Goal: Task Accomplishment & Management: Use online tool/utility

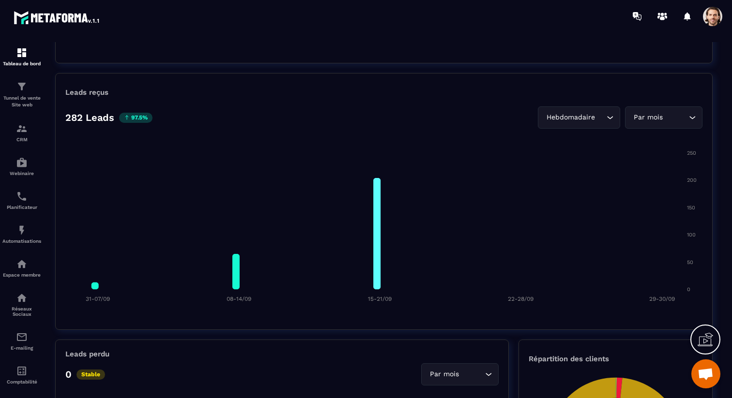
scroll to position [694, 0]
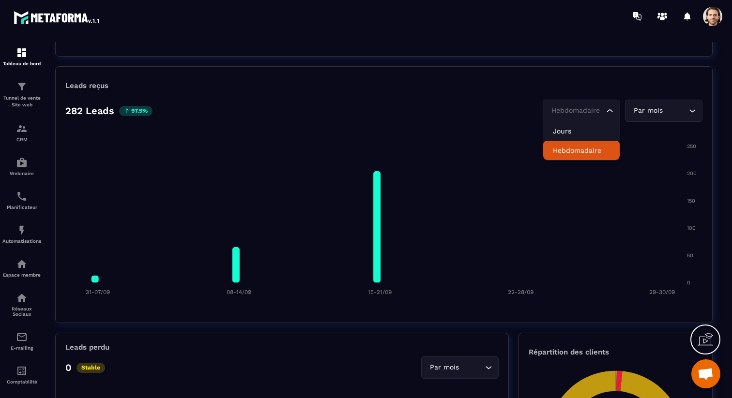
click at [582, 115] on div "Hebdomadaire" at bounding box center [576, 111] width 57 height 11
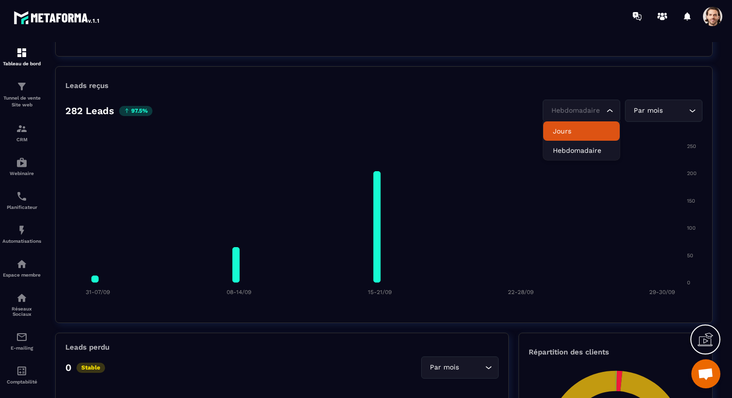
click at [579, 127] on p "Jours" at bounding box center [581, 131] width 57 height 10
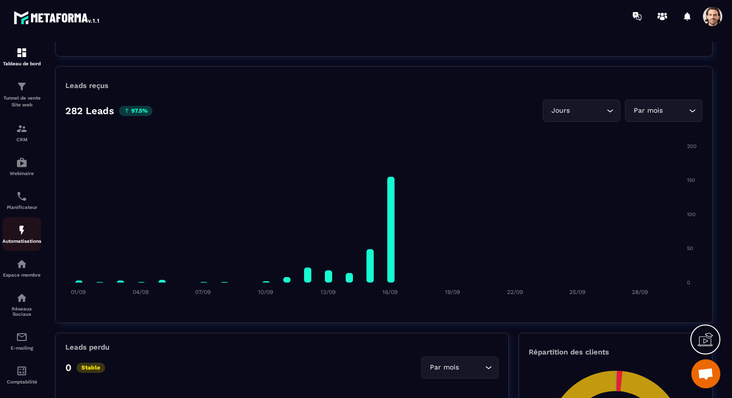
click at [28, 241] on p "Automatisations" at bounding box center [21, 241] width 39 height 5
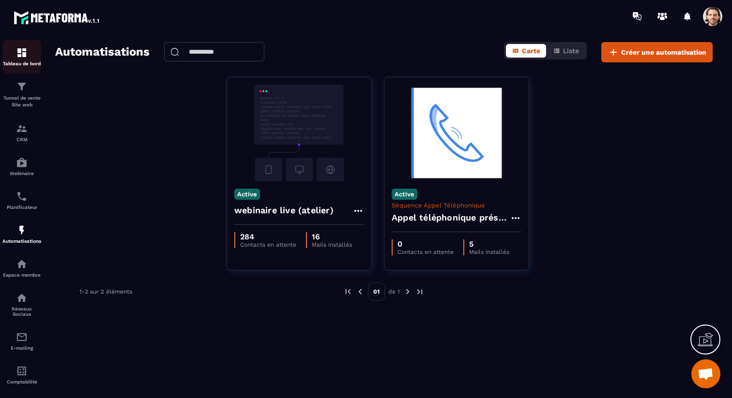
click at [21, 57] on img at bounding box center [22, 53] width 12 height 12
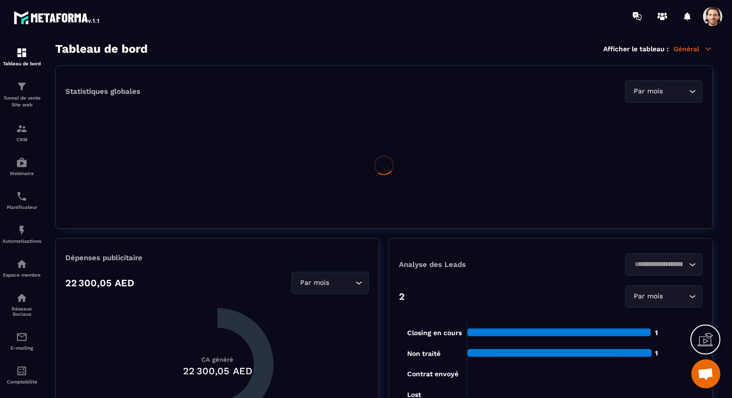
click at [692, 46] on p "Général" at bounding box center [692, 49] width 39 height 9
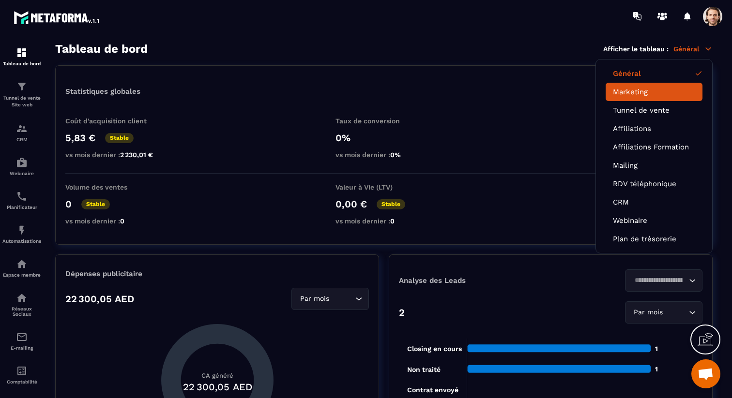
click at [672, 95] on link "Marketing" at bounding box center [654, 92] width 82 height 9
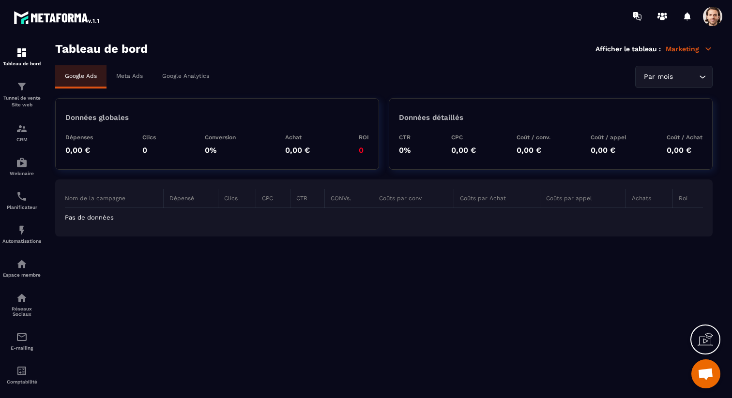
click at [681, 51] on p "Marketing" at bounding box center [689, 49] width 47 height 9
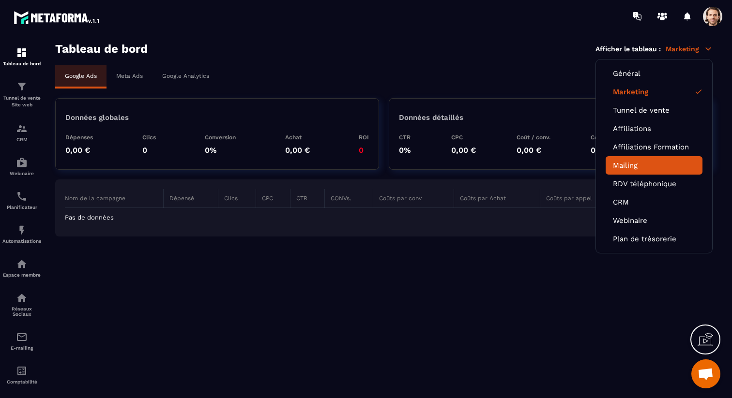
click at [655, 169] on li "Mailing" at bounding box center [654, 165] width 97 height 18
click at [627, 162] on link "Mailing" at bounding box center [654, 165] width 82 height 9
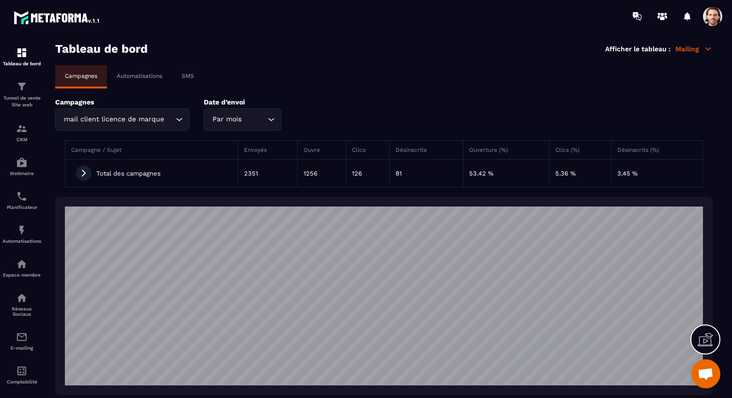
click at [140, 73] on p "Automatisations" at bounding box center [140, 76] width 46 height 7
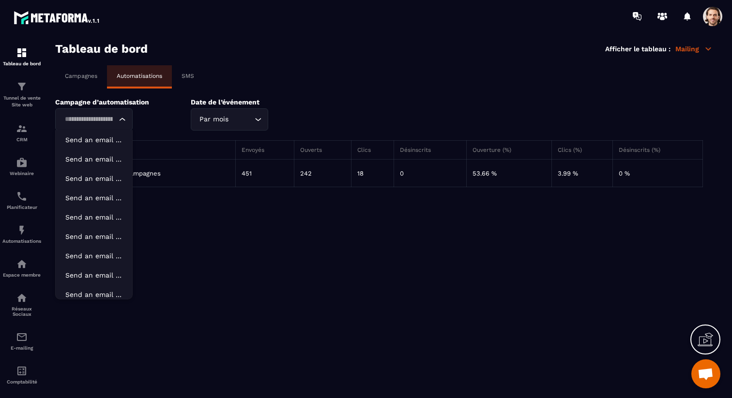
click at [122, 118] on icon "Search for option" at bounding box center [123, 120] width 10 height 10
click at [293, 83] on div "Campagnes Automatisations SMS" at bounding box center [384, 76] width 658 height 23
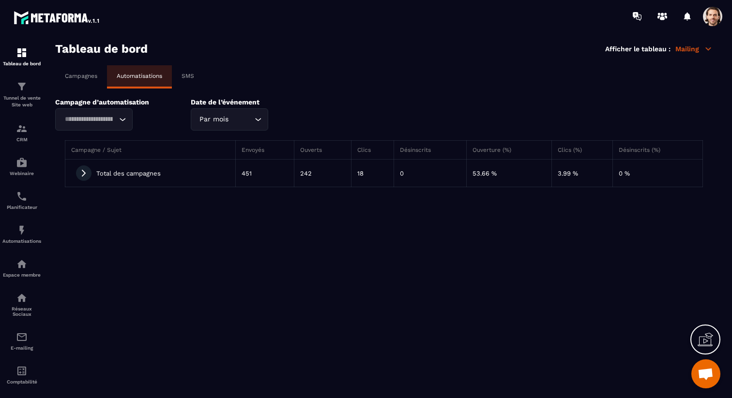
click at [83, 175] on icon at bounding box center [84, 173] width 4 height 7
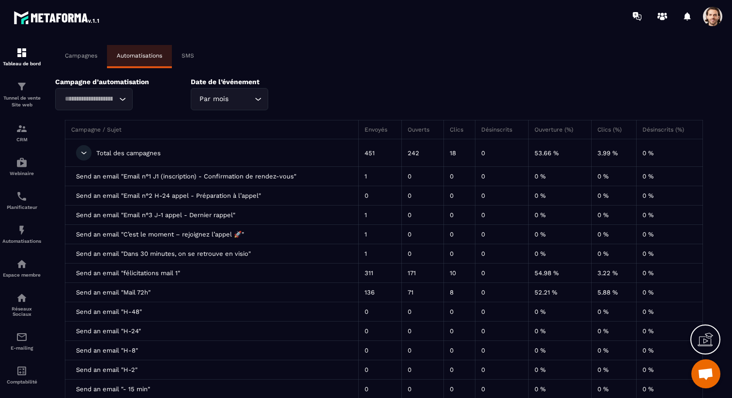
scroll to position [35, 0]
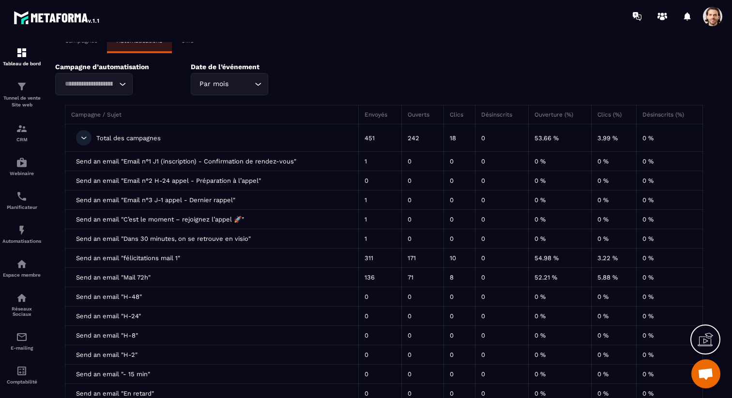
click at [245, 79] on div "Par mois Loading..." at bounding box center [229, 84] width 77 height 22
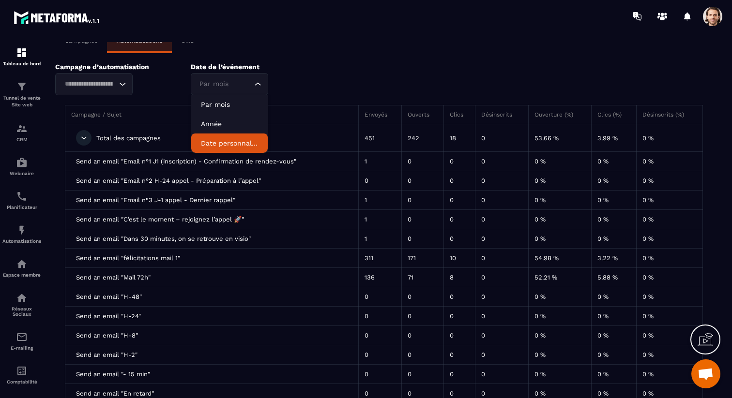
click at [242, 143] on p "Date personnalisée" at bounding box center [229, 143] width 57 height 10
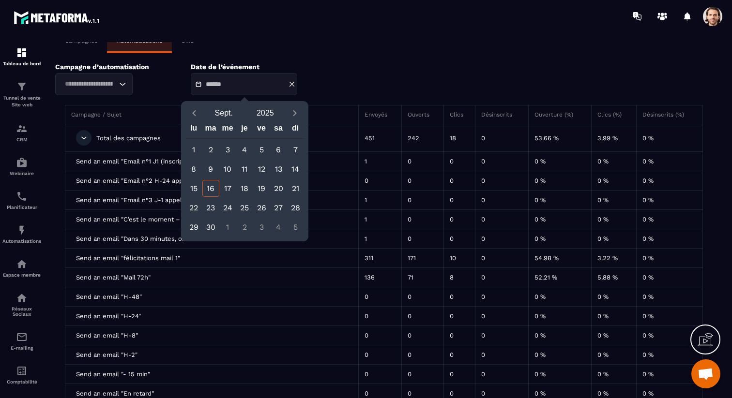
click at [247, 171] on div "11" at bounding box center [244, 169] width 17 height 17
click at [213, 188] on div "16" at bounding box center [210, 188] width 17 height 17
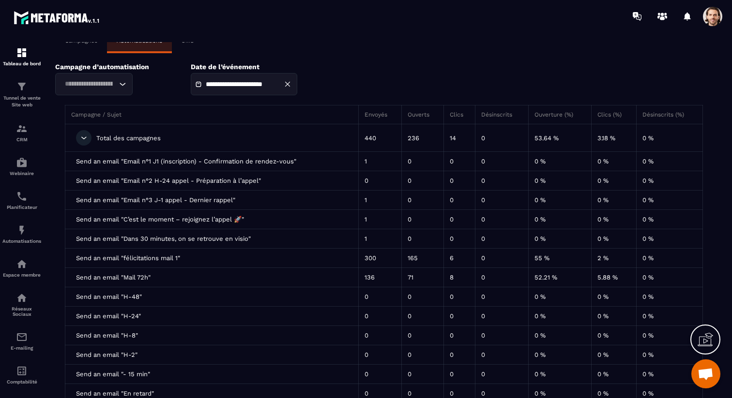
click at [274, 86] on input "**********" at bounding box center [240, 84] width 68 height 7
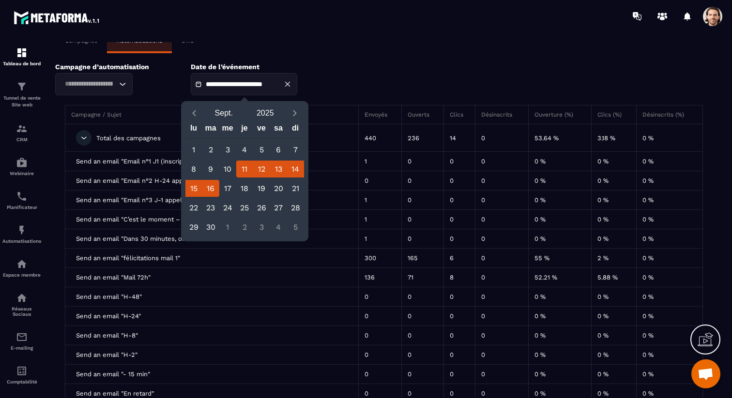
click at [262, 171] on div "12" at bounding box center [261, 169] width 17 height 17
click at [211, 187] on div "16" at bounding box center [210, 188] width 17 height 17
type input "**********"
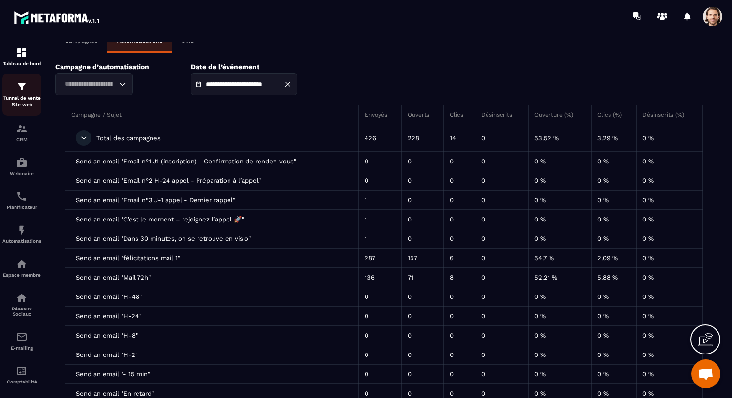
click at [30, 100] on p "Tunnel de vente Site web" at bounding box center [21, 102] width 39 height 14
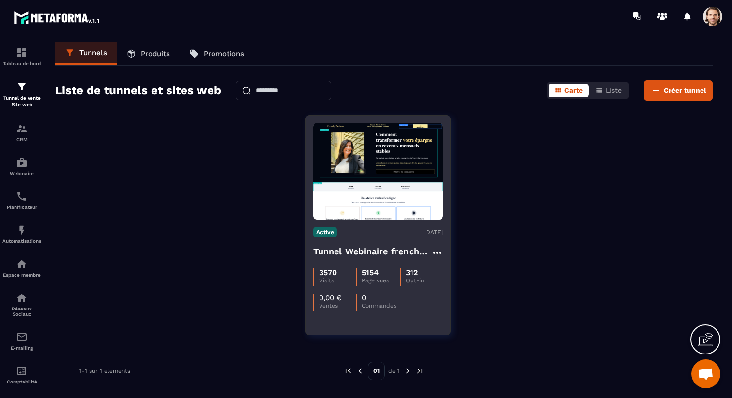
click at [366, 250] on h4 "Tunnel Webinaire frenchy partners" at bounding box center [372, 252] width 118 height 14
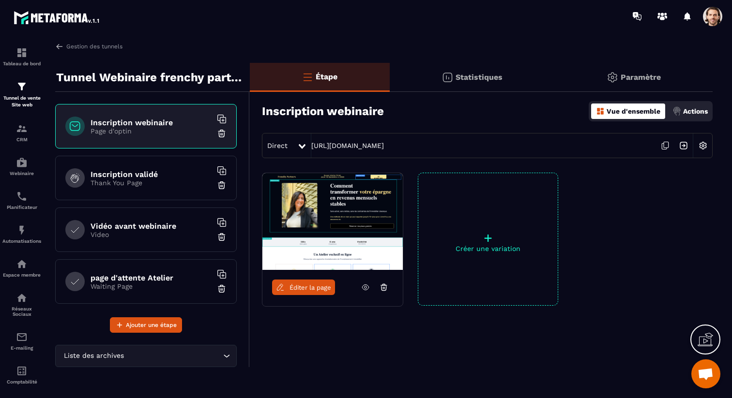
click at [165, 179] on p "Thank You Page" at bounding box center [151, 183] width 121 height 8
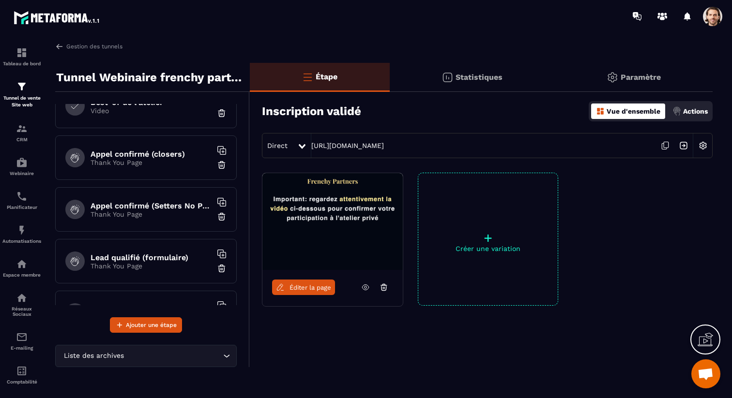
scroll to position [265, 0]
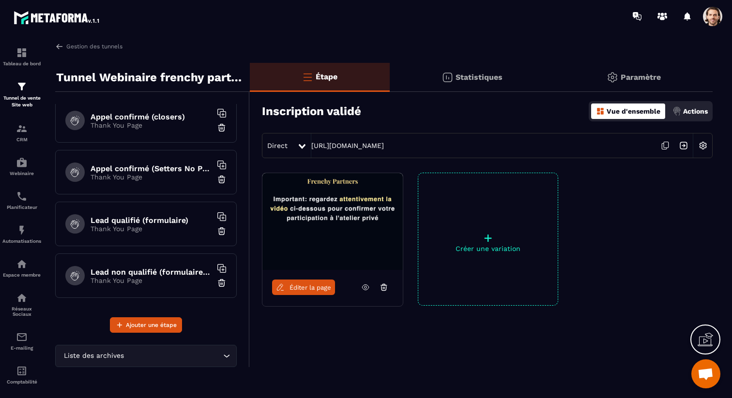
click at [186, 220] on h6 "Lead qualifié (formulaire)" at bounding box center [151, 220] width 121 height 9
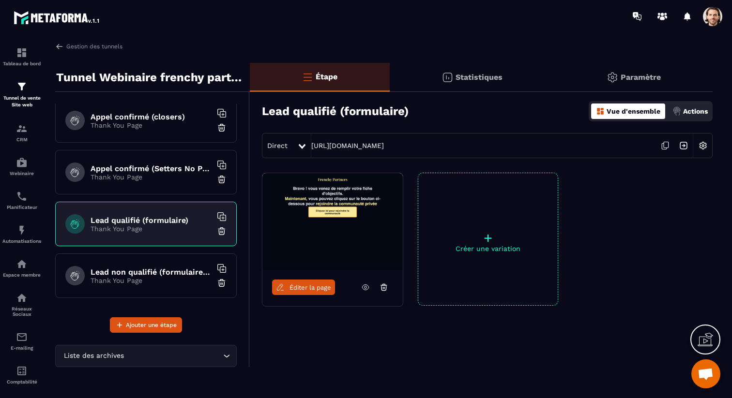
click at [318, 290] on span "Éditer la page" at bounding box center [311, 287] width 42 height 7
